Goal: Task Accomplishment & Management: Use online tool/utility

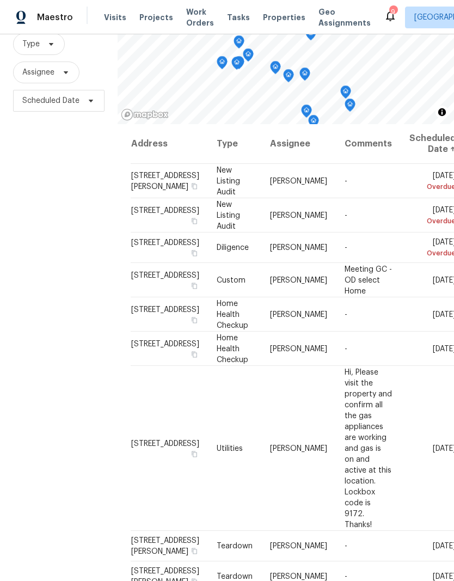
click at [229, 22] on div "Tasks" at bounding box center [238, 17] width 23 height 11
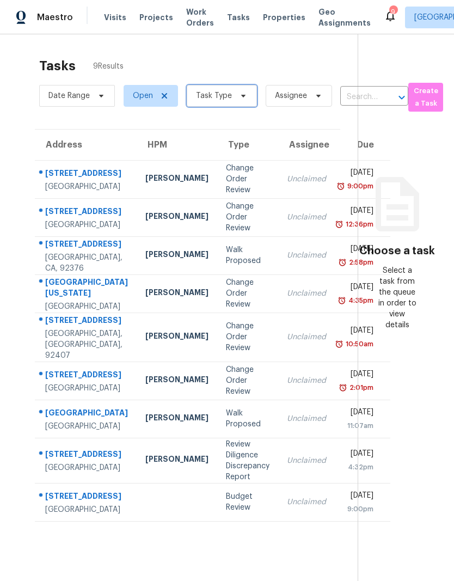
click at [239, 93] on icon at bounding box center [243, 95] width 9 height 9
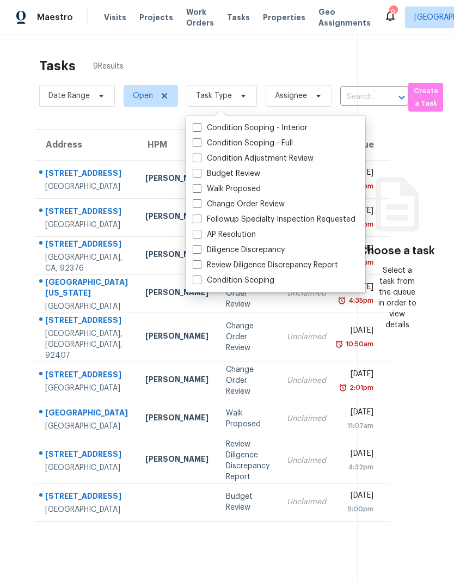
click at [214, 174] on label "Budget Review" at bounding box center [226, 173] width 67 height 11
click at [200, 174] on input "Budget Review" at bounding box center [196, 171] width 7 height 7
checkbox input "true"
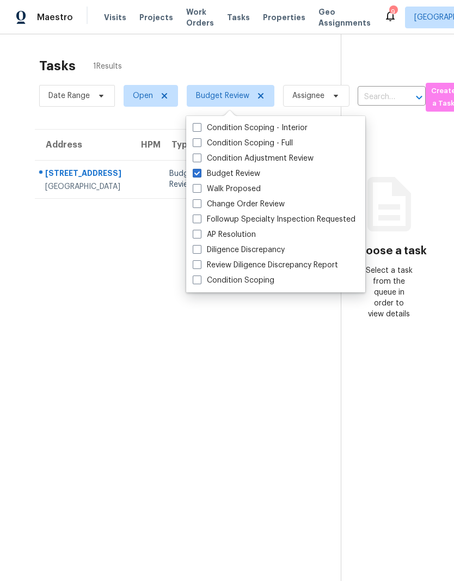
click at [185, 396] on section "Tasks 1 Results Date Range Open Budget Review Assignee ​ Create a Task Address …" at bounding box center [178, 333] width 323 height 563
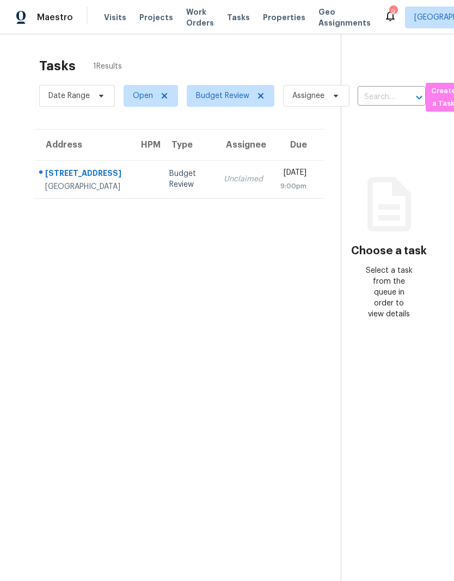
click at [161, 177] on td "Budget Review" at bounding box center [188, 179] width 54 height 38
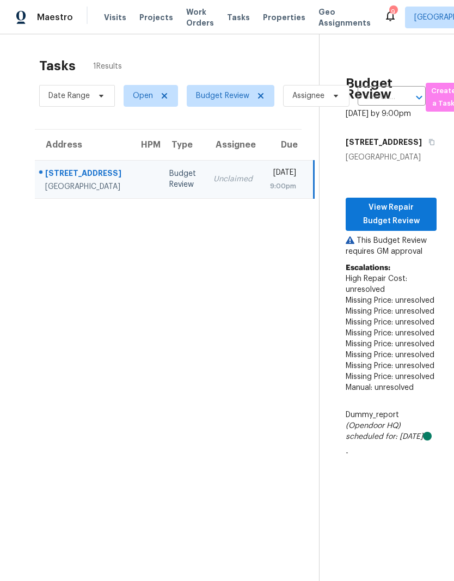
click at [151, 18] on span "Projects" at bounding box center [156, 17] width 34 height 11
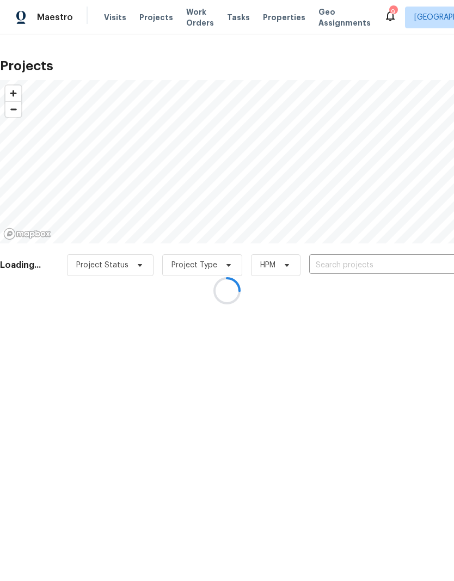
click at [193, 24] on div at bounding box center [227, 290] width 454 height 581
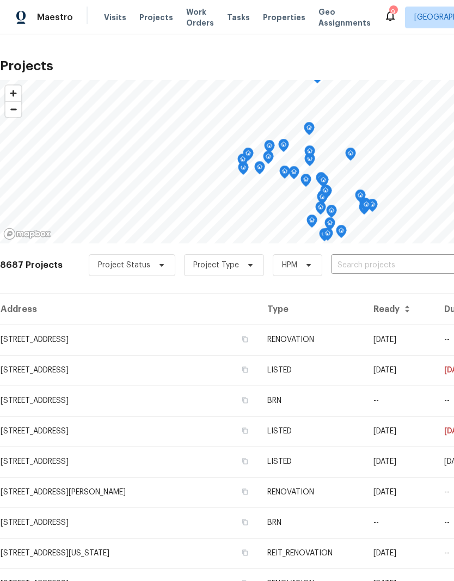
click at [190, 24] on span "Work Orders" at bounding box center [200, 18] width 28 height 22
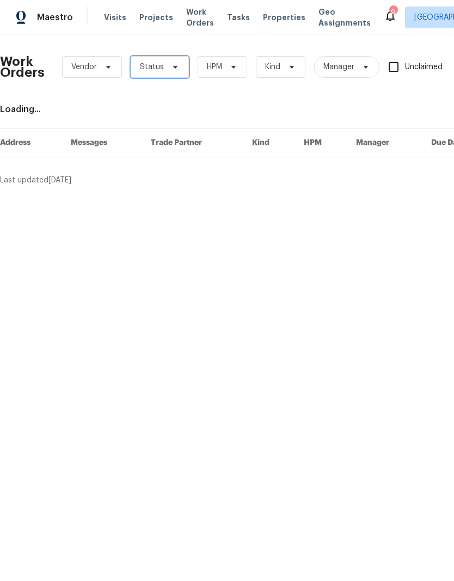
click at [173, 67] on icon at bounding box center [175, 67] width 4 height 3
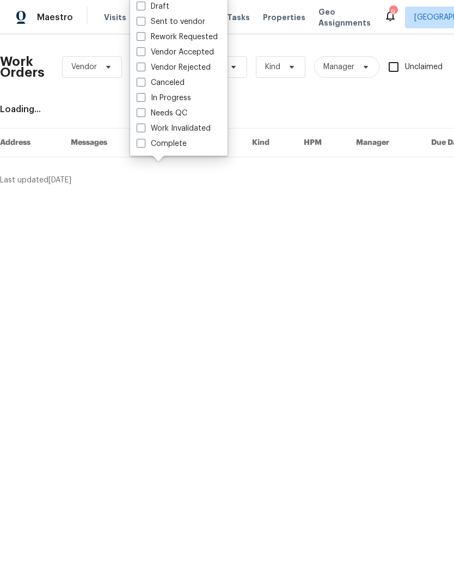
click at [147, 113] on label "Needs QC" at bounding box center [162, 113] width 51 height 11
click at [144, 113] on input "Needs QC" at bounding box center [140, 111] width 7 height 7
checkbox input "true"
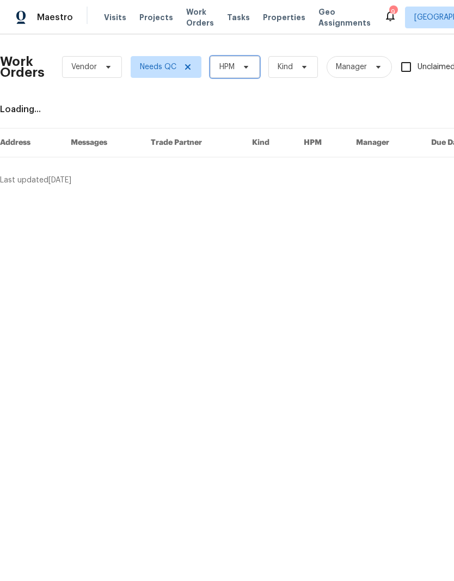
click at [248, 70] on icon at bounding box center [246, 67] width 9 height 9
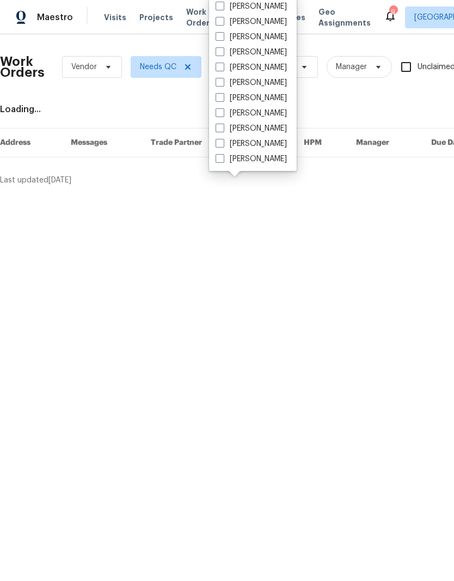
click at [223, 131] on span at bounding box center [219, 128] width 9 height 9
click at [223, 130] on input "[PERSON_NAME]" at bounding box center [218, 126] width 7 height 7
checkbox input "true"
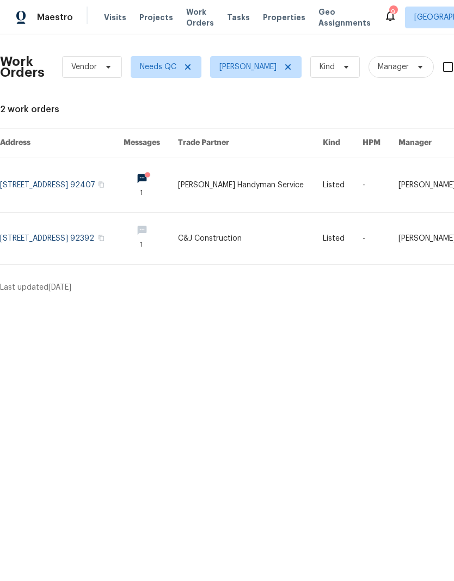
click at [270, 182] on link at bounding box center [250, 184] width 145 height 55
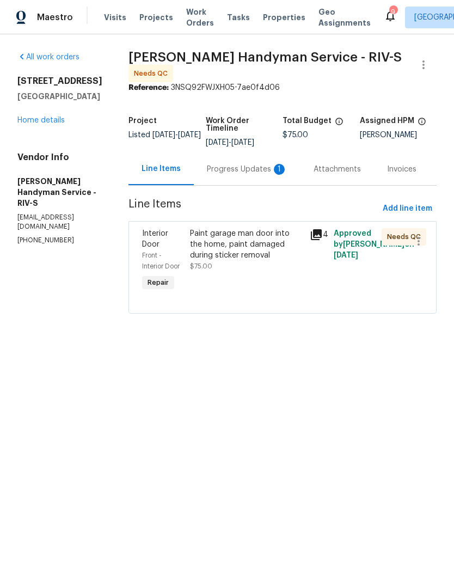
click at [248, 175] on div "Progress Updates 1" at bounding box center [247, 169] width 81 height 11
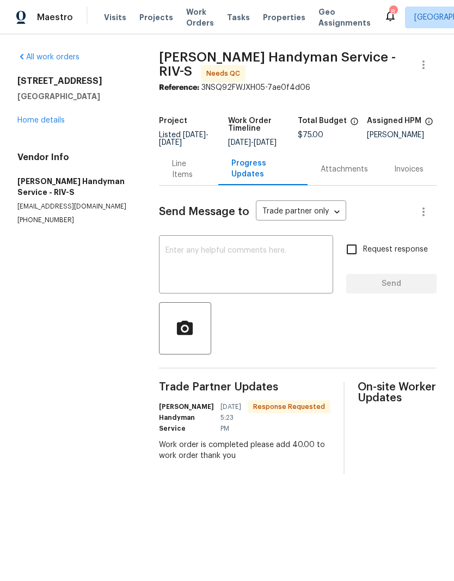
click at [194, 175] on div "Line Items" at bounding box center [189, 169] width 34 height 22
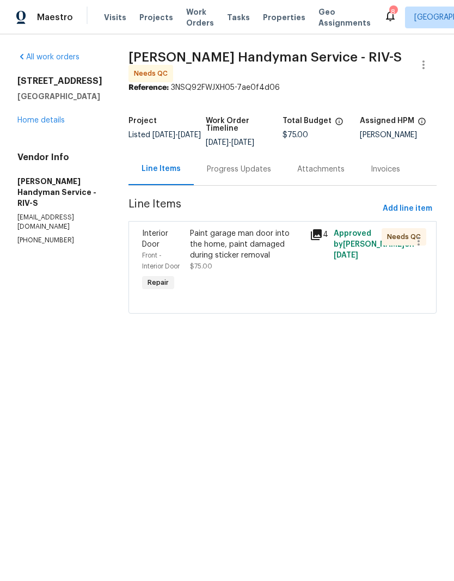
click at [248, 256] on div "Paint garage man door into the home, paint damaged during sticker removal" at bounding box center [246, 244] width 113 height 33
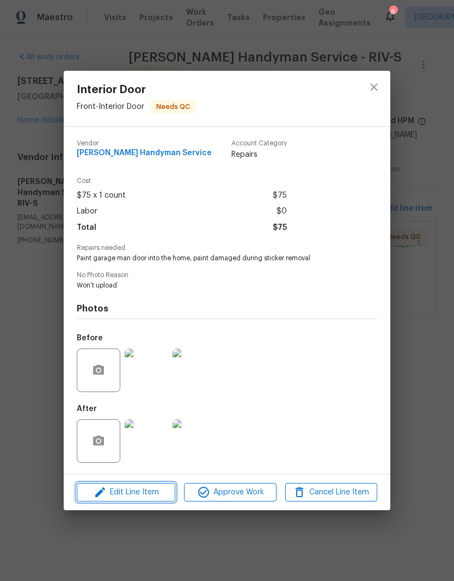
click at [143, 492] on span "Edit Line Item" at bounding box center [126, 492] width 92 height 14
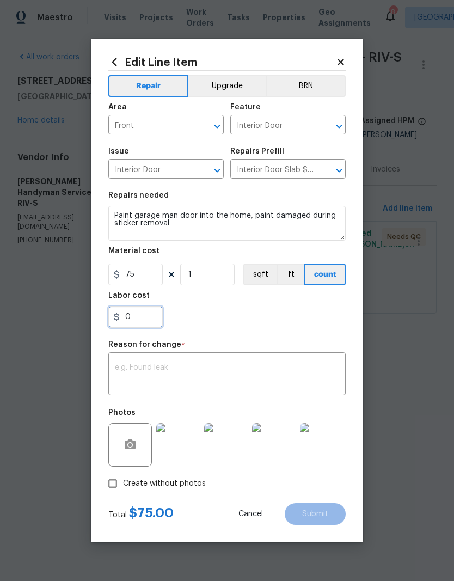
click at [140, 320] on input "0" at bounding box center [135, 317] width 54 height 22
type input "40"
click at [247, 313] on div "40" at bounding box center [226, 317] width 237 height 22
click at [144, 371] on textarea at bounding box center [227, 374] width 224 height 23
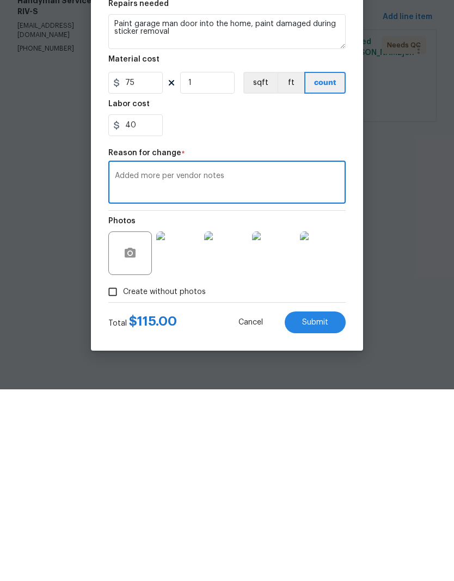
type textarea "Added more per vendor notes"
click at [318, 503] on button "Submit" at bounding box center [315, 514] width 61 height 22
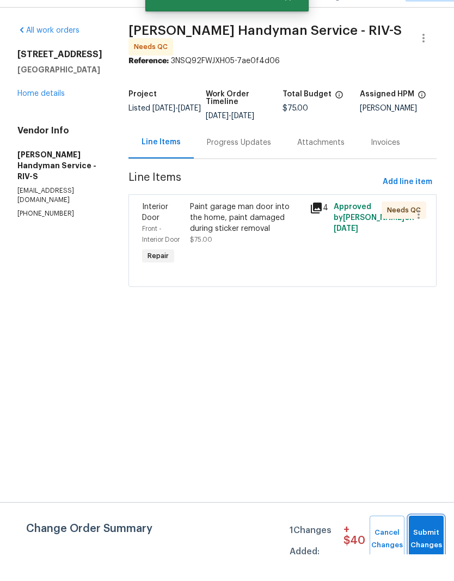
click at [423, 553] on span "Submit Changes" at bounding box center [426, 565] width 24 height 25
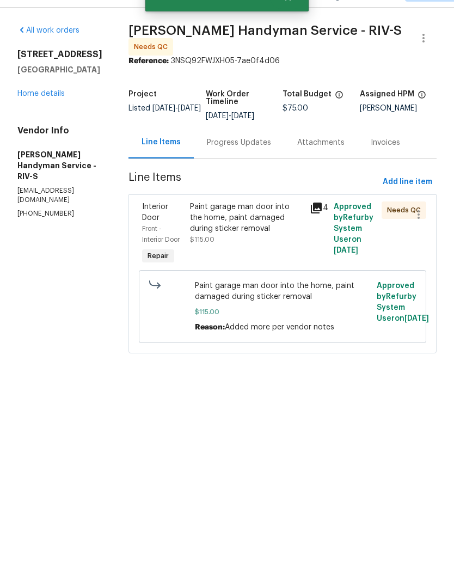
click at [244, 231] on div "Paint garage man door into the home, paint damaged during sticker removal" at bounding box center [246, 244] width 113 height 33
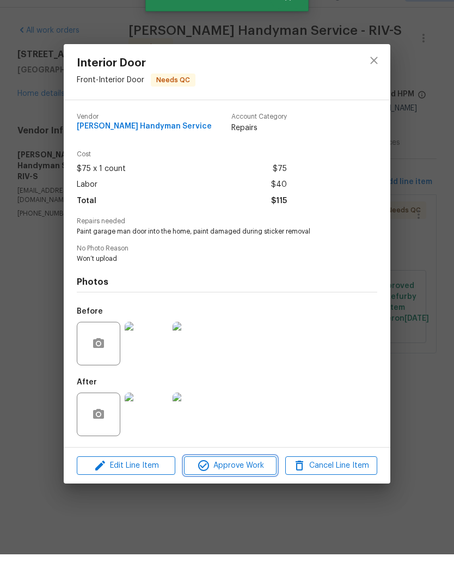
click at [251, 485] on span "Approve Work" at bounding box center [229, 492] width 85 height 14
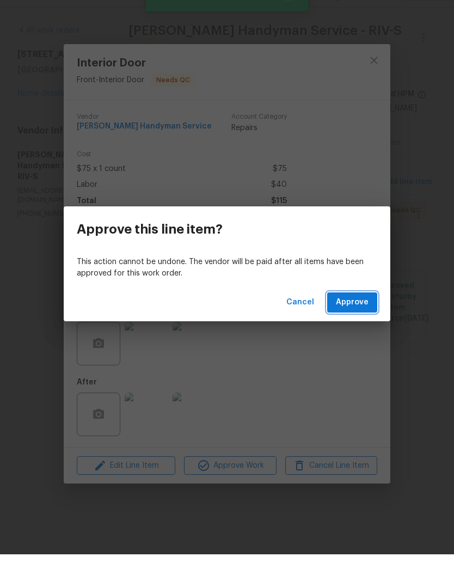
click at [365, 322] on span "Approve" at bounding box center [352, 329] width 33 height 14
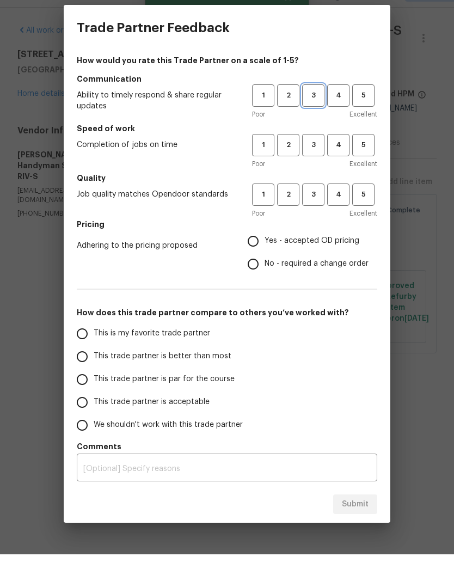
click at [315, 116] on span "3" at bounding box center [313, 122] width 20 height 13
click at [314, 165] on span "3" at bounding box center [313, 171] width 20 height 13
click at [319, 215] on span "3" at bounding box center [313, 221] width 20 height 13
click at [261, 256] on input "Yes - accepted OD pricing" at bounding box center [253, 267] width 23 height 23
radio input "true"
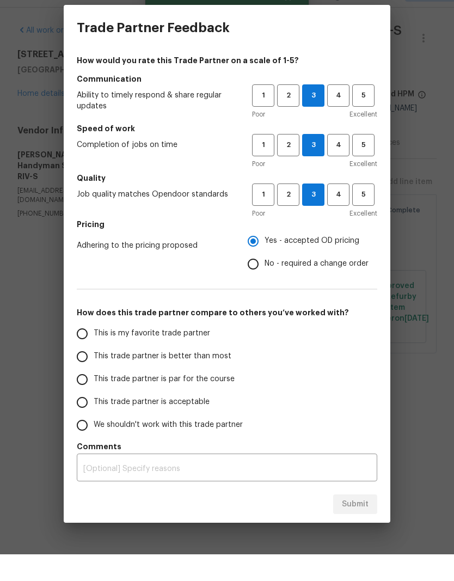
click at [78, 372] on input "This trade partner is better than most" at bounding box center [82, 383] width 23 height 23
radio input "false"
click at [82, 394] on input "This trade partner is par for the course" at bounding box center [82, 405] width 23 height 23
click at [366, 524] on span "Submit" at bounding box center [355, 531] width 27 height 14
radio input "true"
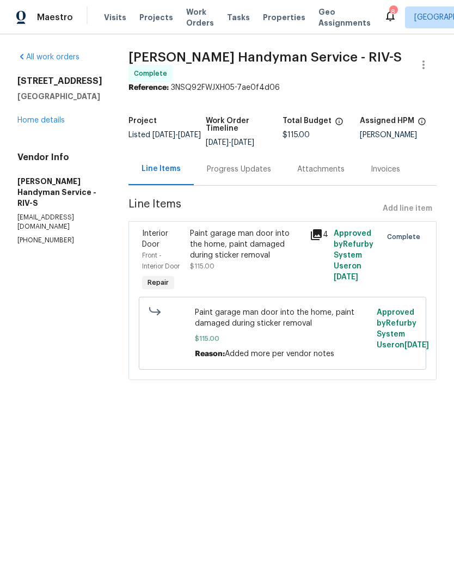
click at [198, 13] on span "Work Orders" at bounding box center [200, 18] width 28 height 22
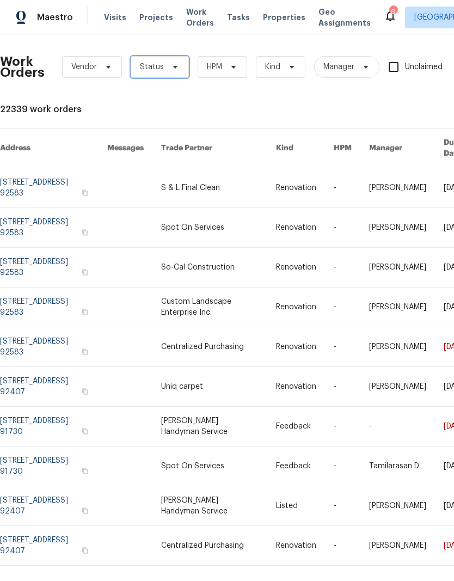
click at [168, 70] on span at bounding box center [174, 67] width 12 height 9
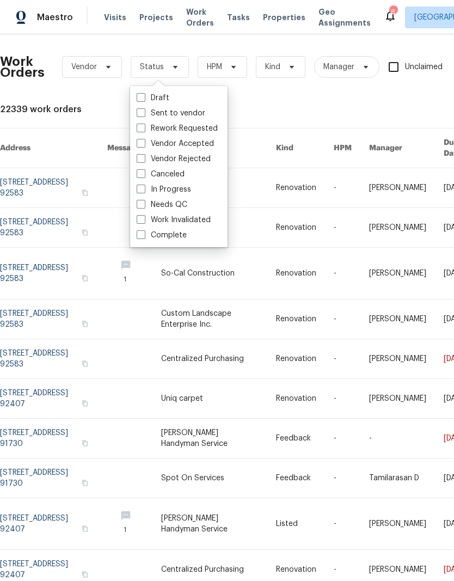
click at [144, 205] on span at bounding box center [141, 204] width 9 height 9
click at [144, 205] on input "Needs QC" at bounding box center [140, 202] width 7 height 7
checkbox input "true"
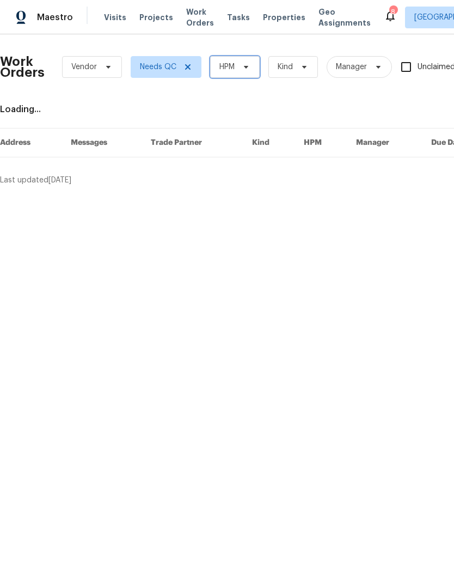
click at [243, 64] on icon at bounding box center [246, 67] width 9 height 9
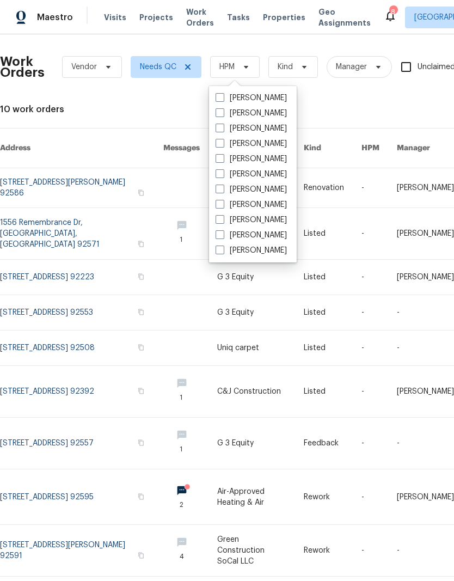
click at [219, 220] on span at bounding box center [219, 219] width 9 height 9
click at [219, 220] on input "[PERSON_NAME]" at bounding box center [218, 217] width 7 height 7
checkbox input "true"
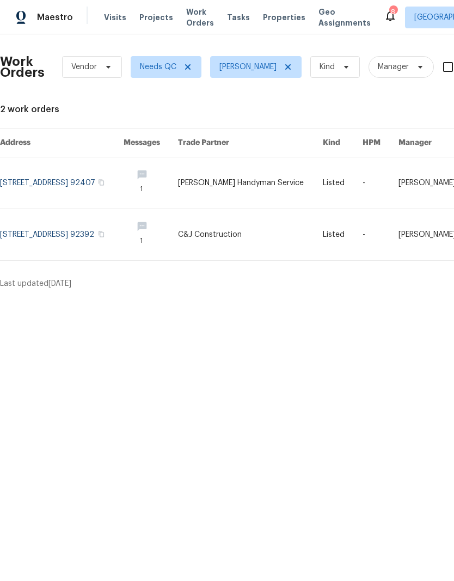
click at [248, 298] on html "Maestro Visits Projects Work Orders Tasks Properties Geo Assignments 8 Riversid…" at bounding box center [227, 149] width 454 height 298
click at [243, 233] on link at bounding box center [250, 234] width 145 height 51
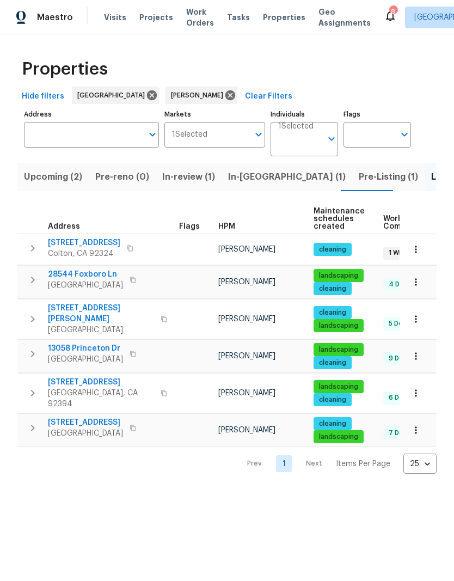
scroll to position [2, 0]
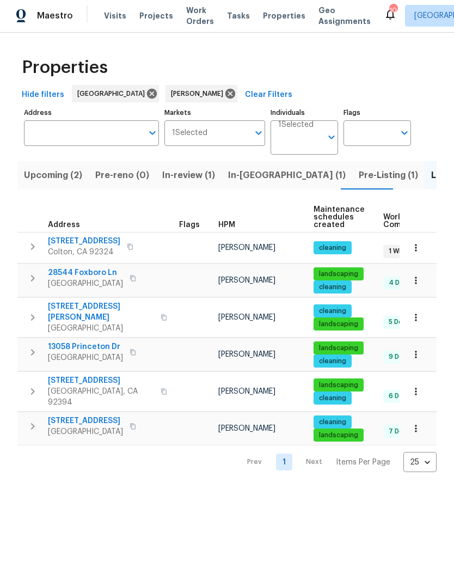
click at [117, 248] on span "Colton, CA 92324" at bounding box center [84, 253] width 72 height 11
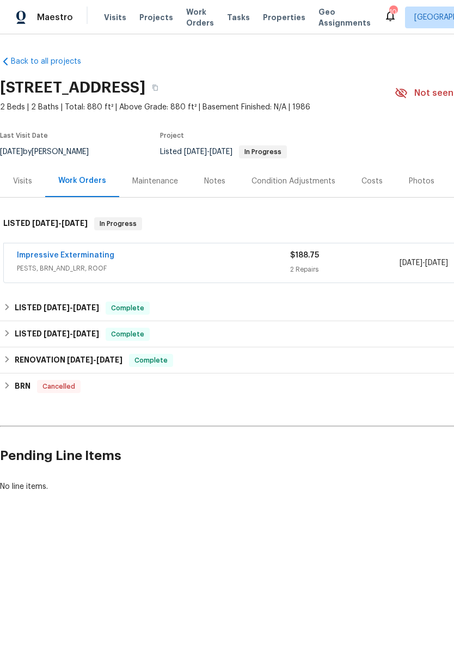
click at [227, 16] on span "Tasks" at bounding box center [238, 18] width 23 height 8
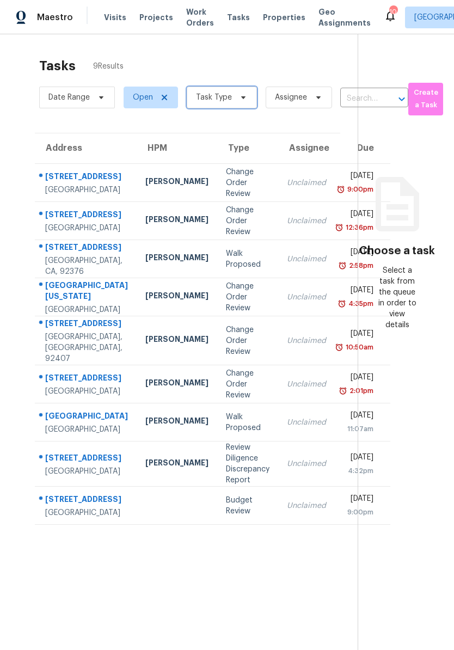
click at [235, 91] on span "Task Type" at bounding box center [222, 98] width 70 height 22
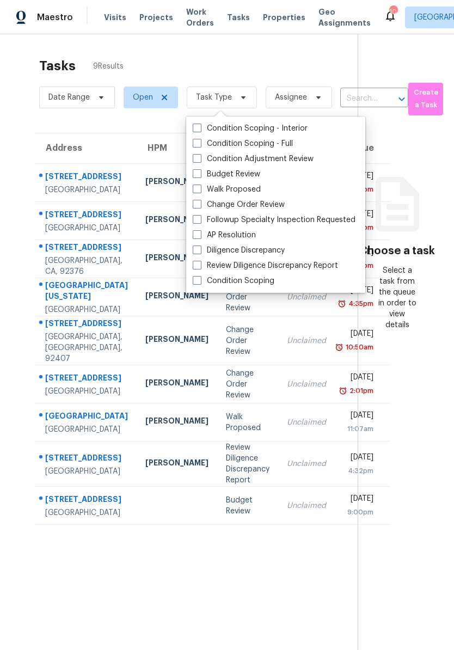
click at [212, 177] on label "Budget Review" at bounding box center [226, 174] width 67 height 11
click at [200, 176] on input "Budget Review" at bounding box center [196, 172] width 7 height 7
checkbox input "true"
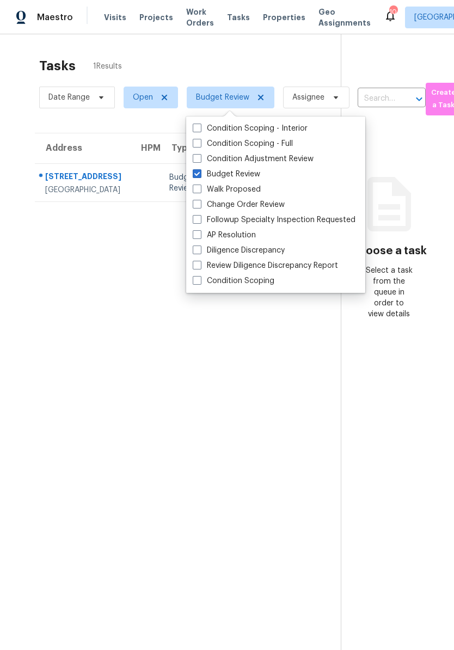
click at [197, 374] on section "Tasks 1 Results Date Range Open Budget Review Assignee ​ Create a Task Address …" at bounding box center [178, 368] width 323 height 632
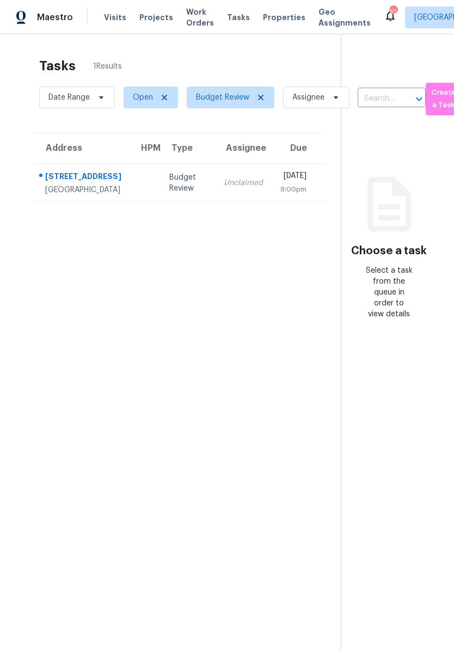
click at [161, 179] on td "Budget Review" at bounding box center [188, 183] width 54 height 38
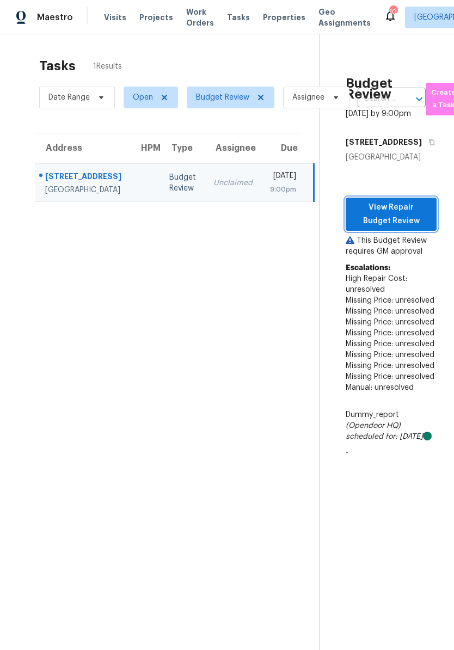
click at [410, 227] on span "View Repair Budget Review" at bounding box center [390, 214] width 73 height 27
